Goal: Check status: Check status

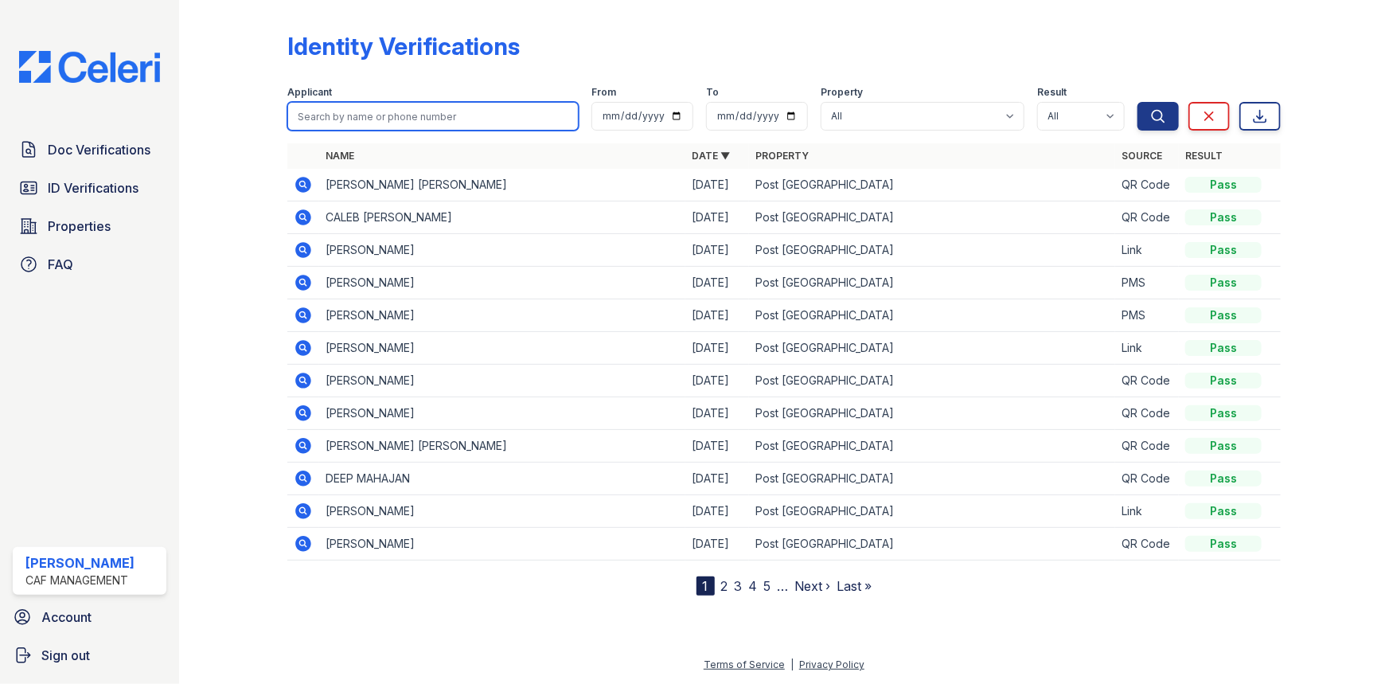
click at [428, 121] on input "search" at bounding box center [432, 116] width 291 height 29
type input "isau"
click at [1138, 102] on button "Search" at bounding box center [1158, 116] width 41 height 29
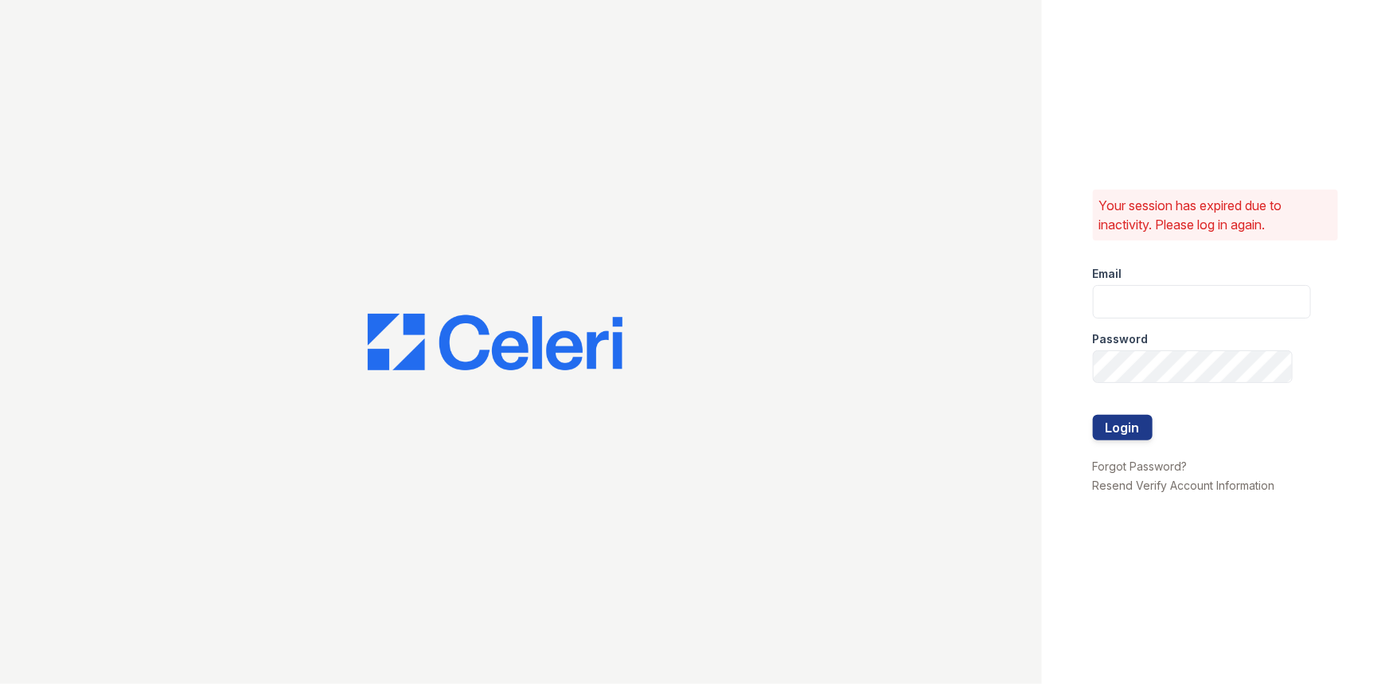
type input "[EMAIL_ADDRESS][DOMAIN_NAME]"
click at [1139, 438] on button "Login" at bounding box center [1123, 427] width 60 height 25
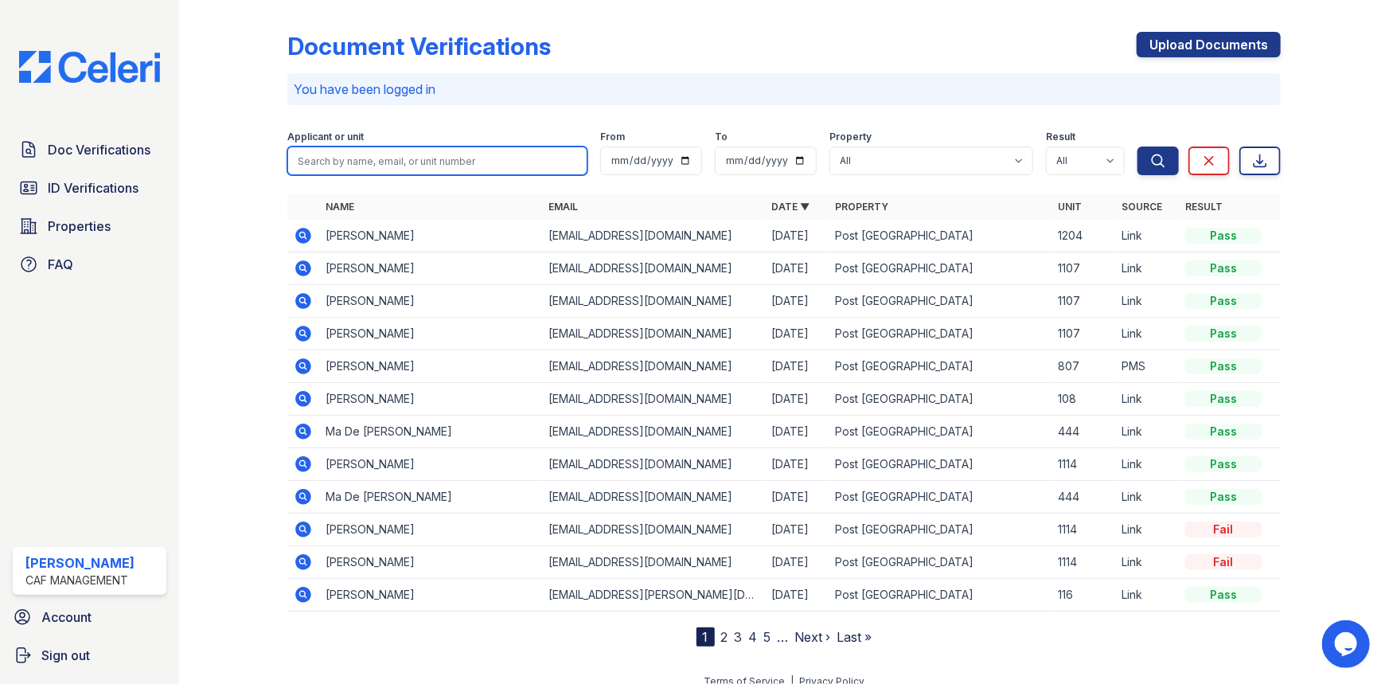
click at [513, 159] on input "search" at bounding box center [437, 160] width 300 height 29
type input "isau"
click at [1138, 146] on button "Search" at bounding box center [1158, 160] width 41 height 29
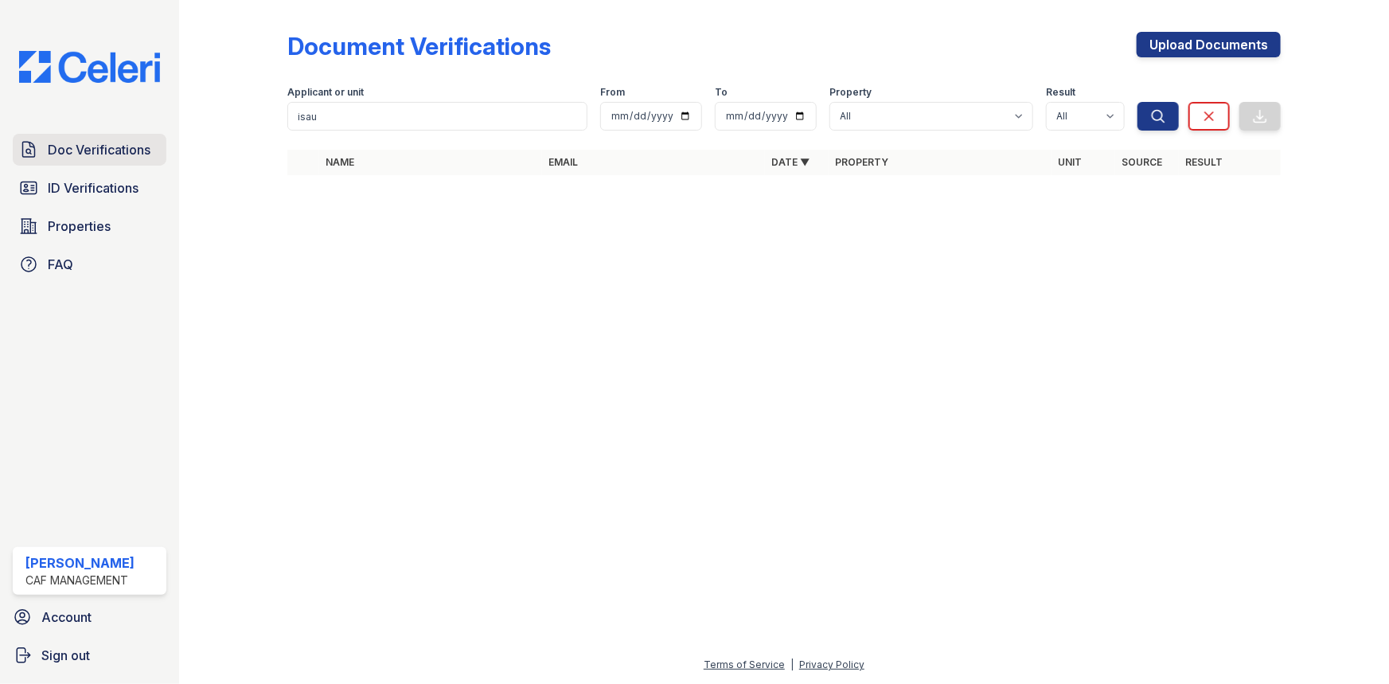
click at [120, 153] on span "Doc Verifications" at bounding box center [99, 149] width 103 height 19
